Goal: Information Seeking & Learning: Learn about a topic

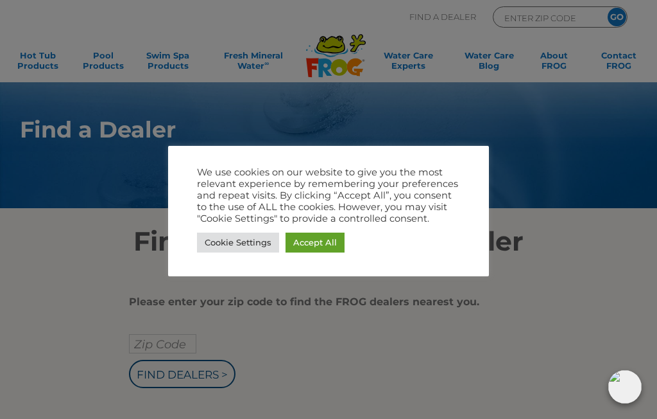
click at [317, 243] on link "Accept All" at bounding box center [315, 242] width 59 height 20
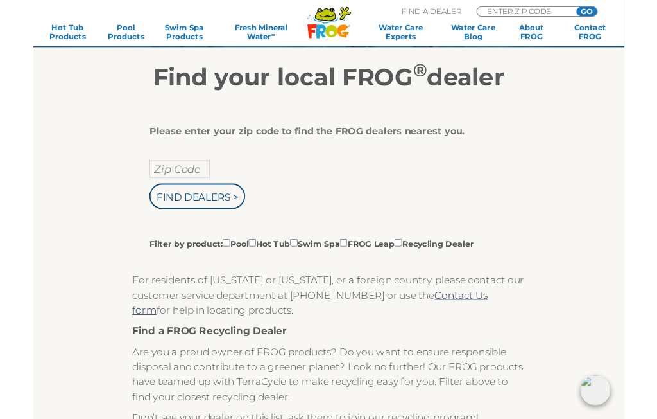
scroll to position [146, 0]
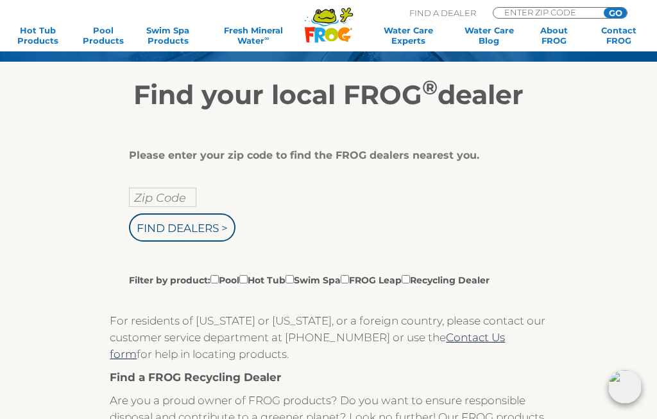
click at [171, 196] on input "Zip Code" at bounding box center [162, 196] width 67 height 19
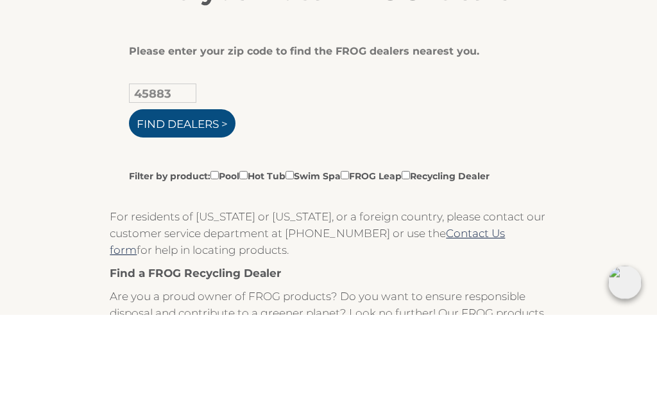
type input "45883"
click at [207, 214] on input "Find Dealers >" at bounding box center [182, 228] width 107 height 28
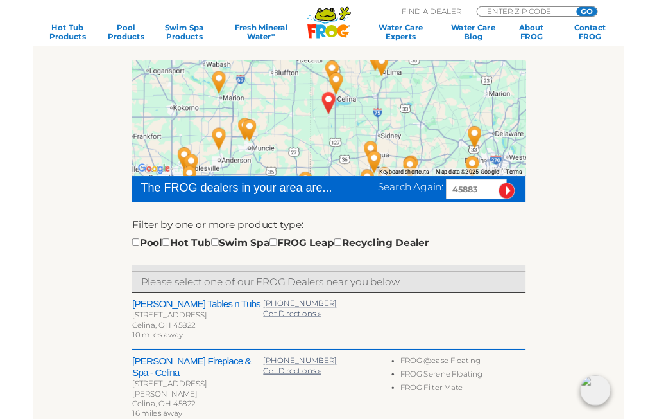
scroll to position [196, 0]
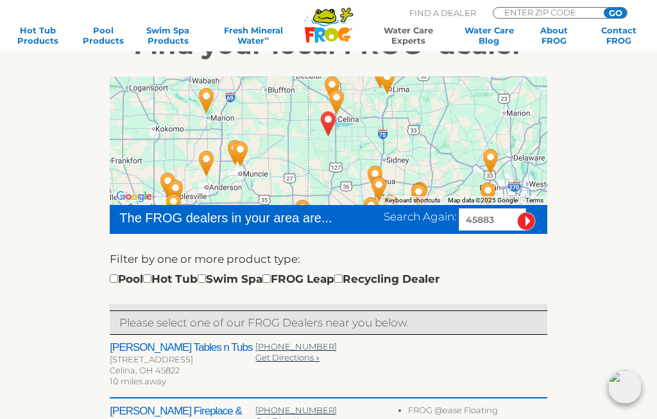
click at [415, 37] on link "Water Care Experts" at bounding box center [409, 35] width 82 height 21
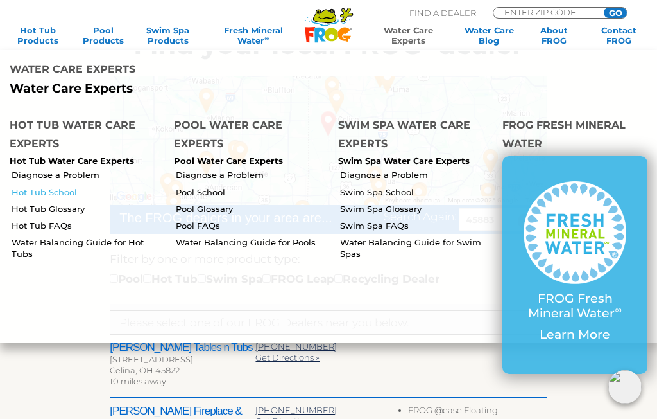
click at [34, 186] on link "Hot Tub School" at bounding box center [88, 192] width 153 height 12
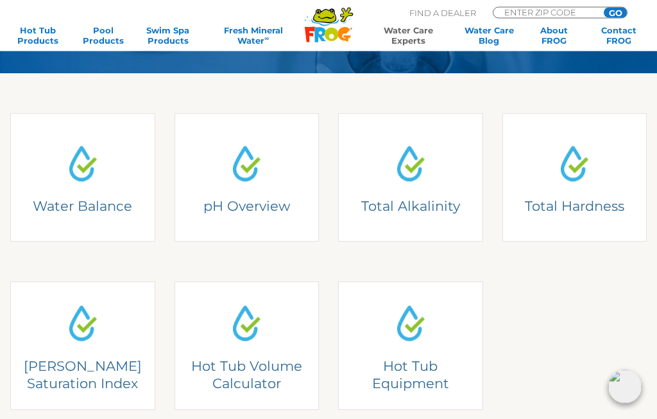
scroll to position [249, 0]
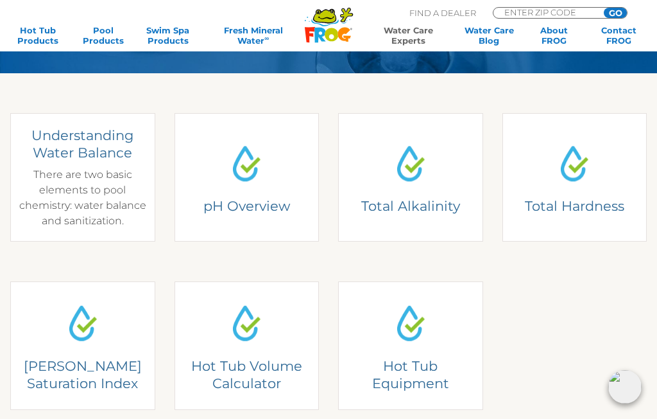
click at [51, 173] on link "Water Balance Understanding Water Balance There are two basic elements to pool …" at bounding box center [82, 177] width 145 height 128
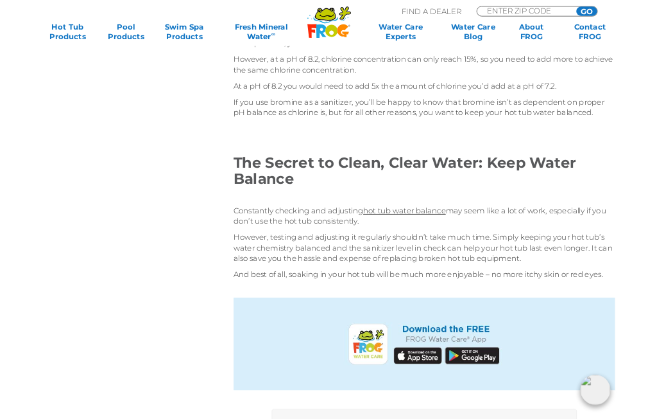
scroll to position [2429, 0]
